Goal: Find contact information: Find contact information

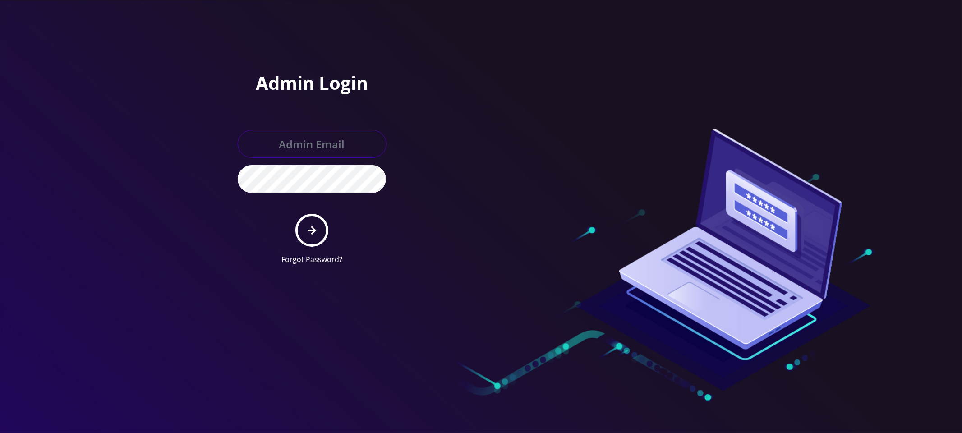
type input "[PERSON_NAME][EMAIL_ADDRESS][DOMAIN_NAME]"
click at [320, 221] on button "submit" at bounding box center [312, 230] width 33 height 33
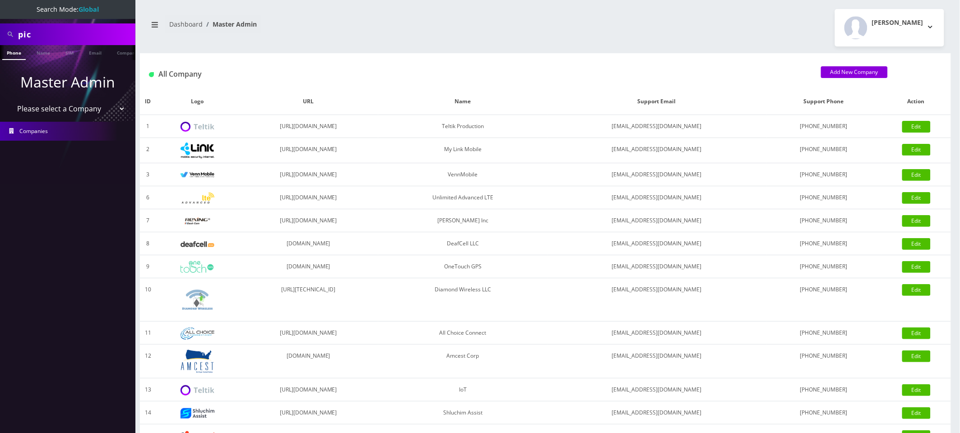
click at [90, 32] on input "pic" at bounding box center [75, 34] width 115 height 17
click at [52, 37] on input "mon" at bounding box center [75, 34] width 115 height 17
type input "monitex"
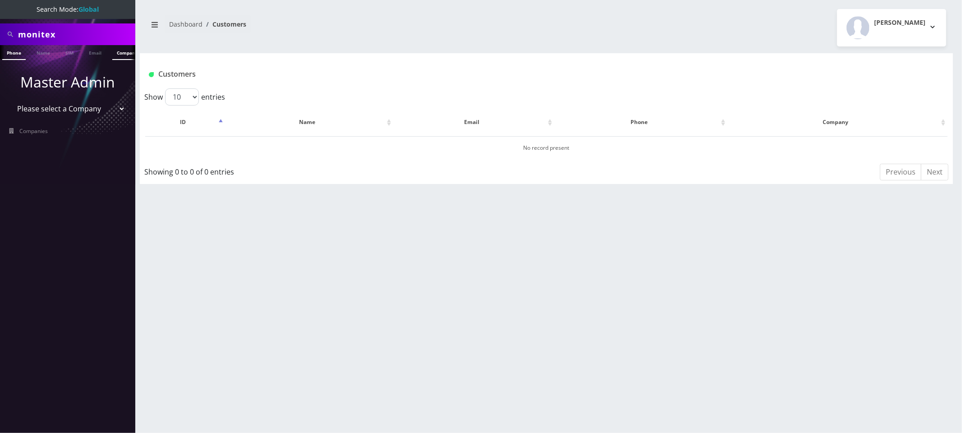
click at [120, 50] on link "Company" at bounding box center [127, 52] width 30 height 15
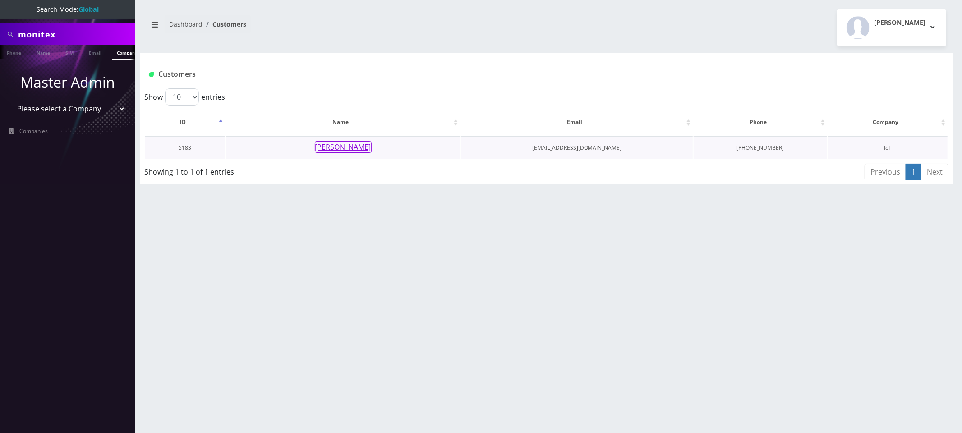
click at [330, 146] on button "[PERSON_NAME]" at bounding box center [343, 147] width 57 height 12
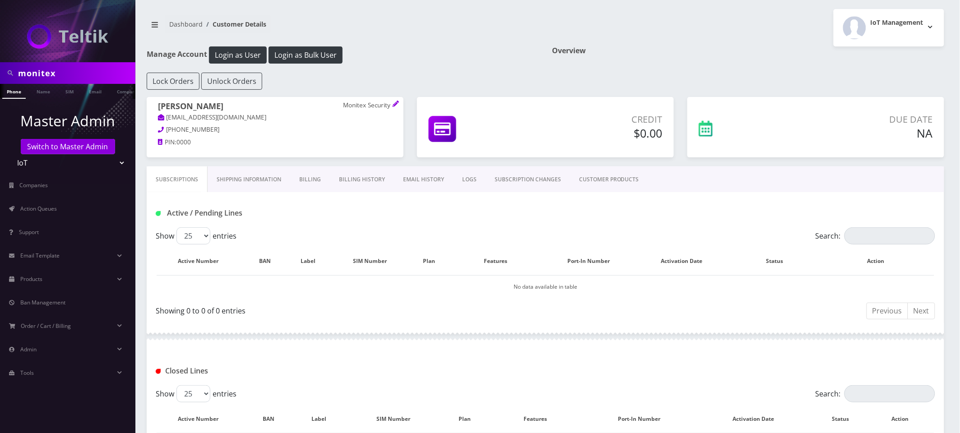
click at [88, 75] on input "monitex" at bounding box center [75, 73] width 115 height 17
click at [88, 76] on input "monitex" at bounding box center [75, 73] width 115 height 17
type input "Reddy"
click at [121, 88] on link "Company" at bounding box center [127, 91] width 30 height 15
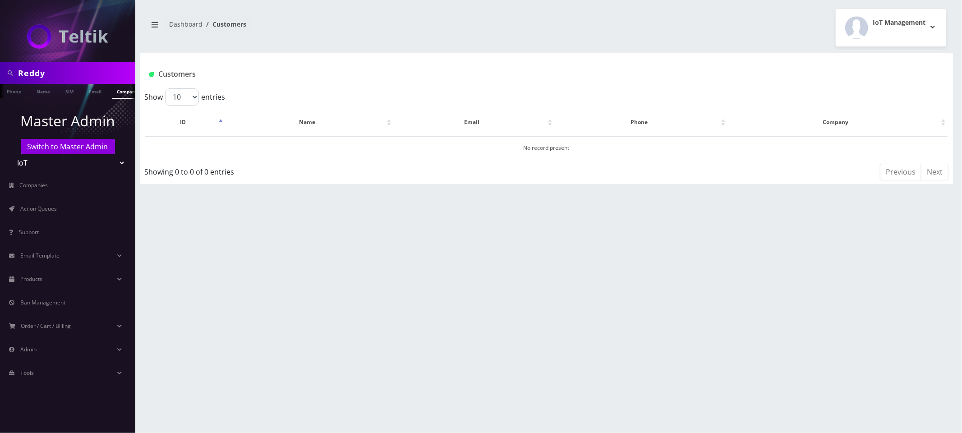
click at [41, 74] on input "Reddy" at bounding box center [75, 73] width 115 height 17
type input "Ready"
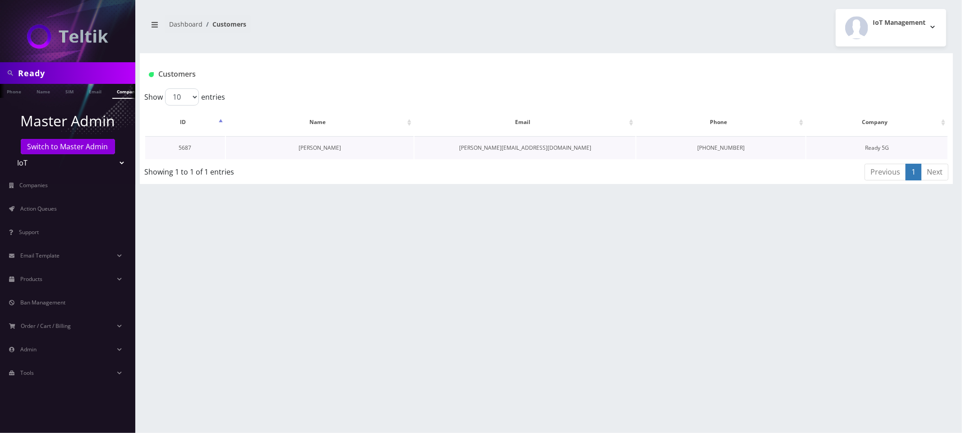
click at [333, 148] on link "Darren Barnhisel" at bounding box center [320, 148] width 42 height 8
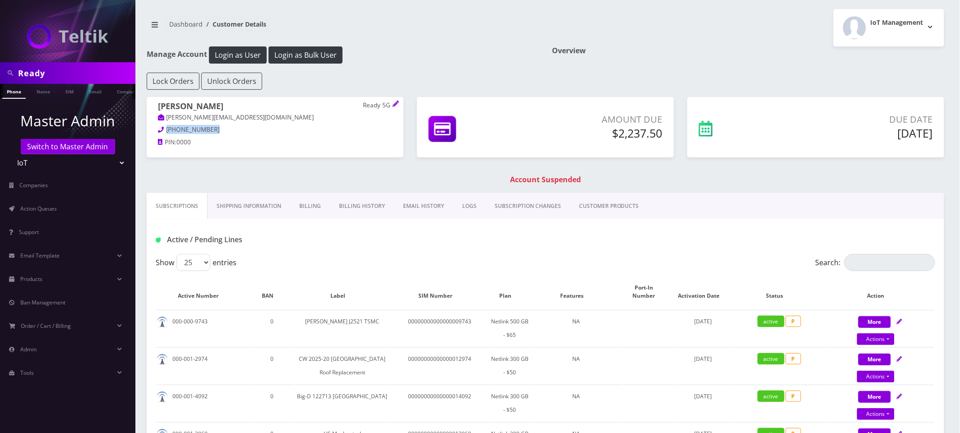
drag, startPoint x: 212, startPoint y: 126, endPoint x: 153, endPoint y: 129, distance: 59.2
click at [153, 129] on div "[PERSON_NAME] Ready 5G [PERSON_NAME][EMAIL_ADDRESS][DOMAIN_NAME] [PHONE_NUMBER]…" at bounding box center [275, 125] width 257 height 57
click at [251, 121] on p "[PERSON_NAME][EMAIL_ADDRESS][DOMAIN_NAME]" at bounding box center [275, 118] width 234 height 10
drag, startPoint x: 237, startPoint y: 120, endPoint x: 166, endPoint y: 115, distance: 71.5
click at [165, 116] on p "[PERSON_NAME][EMAIL_ADDRESS][DOMAIN_NAME]" at bounding box center [275, 118] width 234 height 10
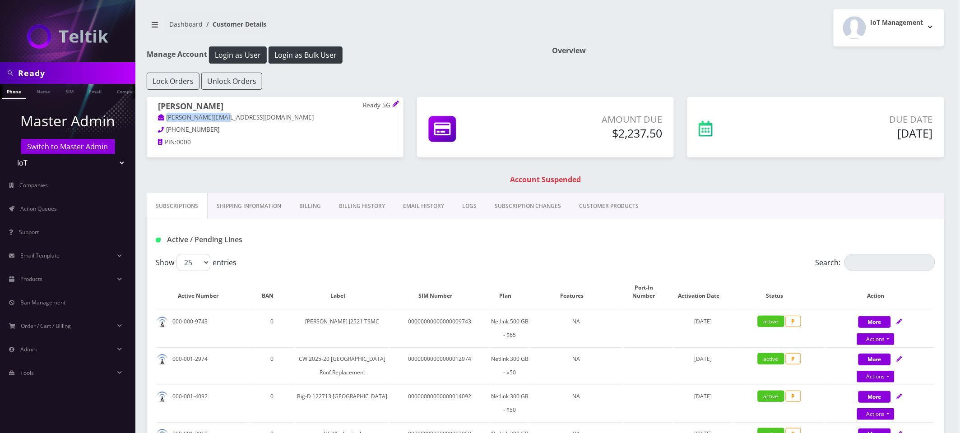
copy link "[PERSON_NAME][EMAIL_ADDRESS][DOMAIN_NAME]"
